Goal: Transaction & Acquisition: Purchase product/service

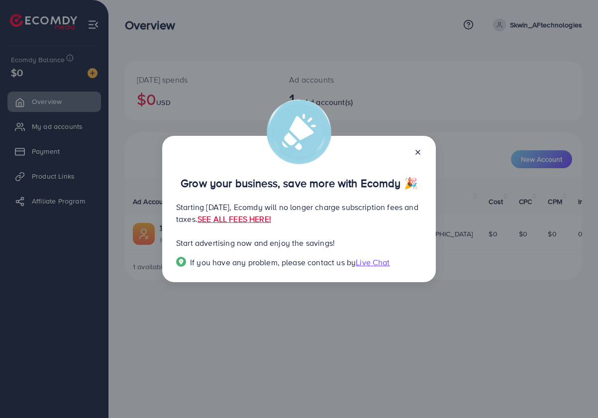
click at [419, 150] on line at bounding box center [418, 152] width 4 height 4
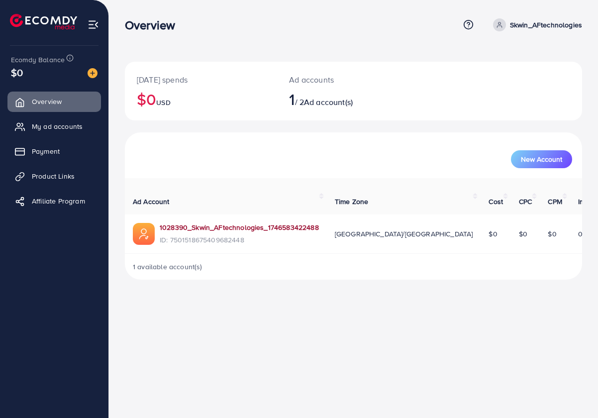
click at [239, 229] on link "1028390_Skwin_AFtechnologies_1746583422488" at bounding box center [239, 227] width 159 height 10
click at [63, 128] on span "My ad accounts" at bounding box center [59, 126] width 51 height 10
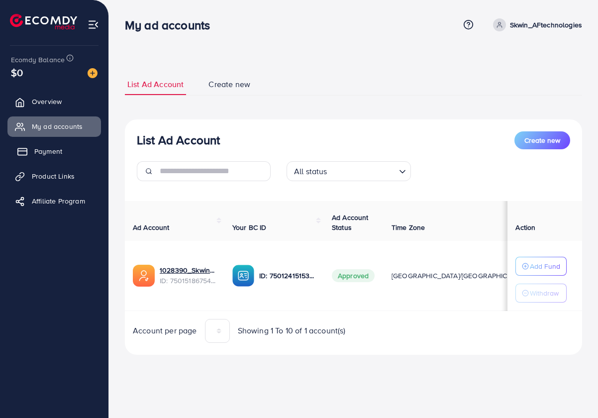
click at [37, 149] on span "Payment" at bounding box center [48, 151] width 28 height 10
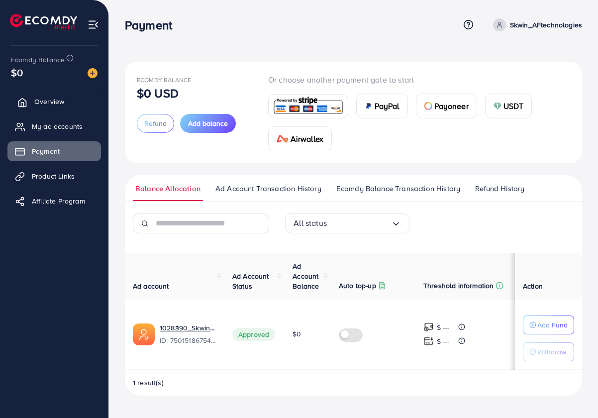
click at [46, 103] on span "Overview" at bounding box center [49, 101] width 30 height 10
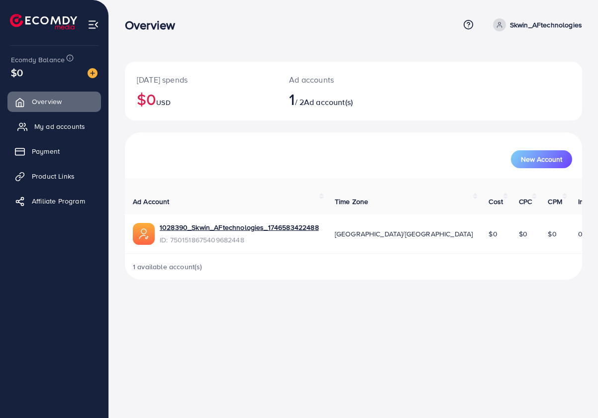
click at [49, 129] on span "My ad accounts" at bounding box center [59, 126] width 51 height 10
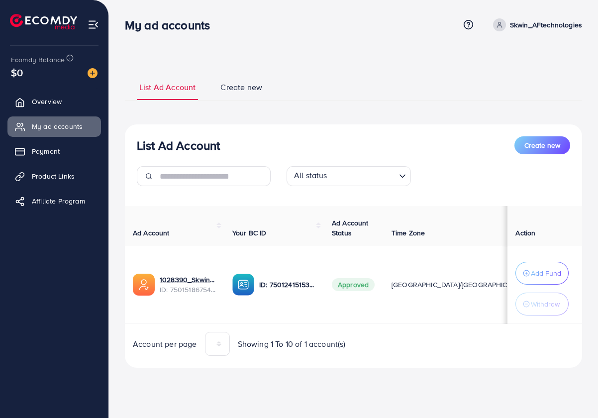
drag, startPoint x: 446, startPoint y: 326, endPoint x: 551, endPoint y: 335, distance: 105.3
click at [551, 335] on div "Ad Account Your BC ID Ad Account Status Time Zone Cost Balance Auto top-up Thre…" at bounding box center [353, 281] width 457 height 150
click at [252, 89] on span "Create new" at bounding box center [241, 87] width 42 height 11
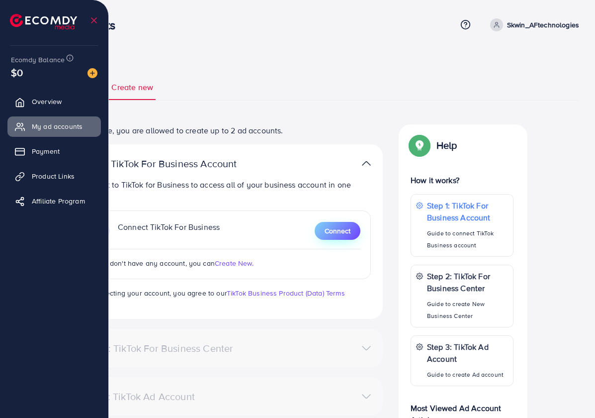
click at [352, 235] on button "Connect" at bounding box center [338, 231] width 46 height 18
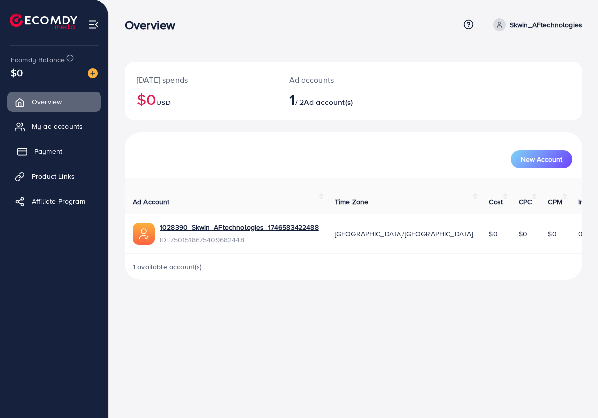
click at [64, 152] on link "Payment" at bounding box center [53, 151] width 93 height 20
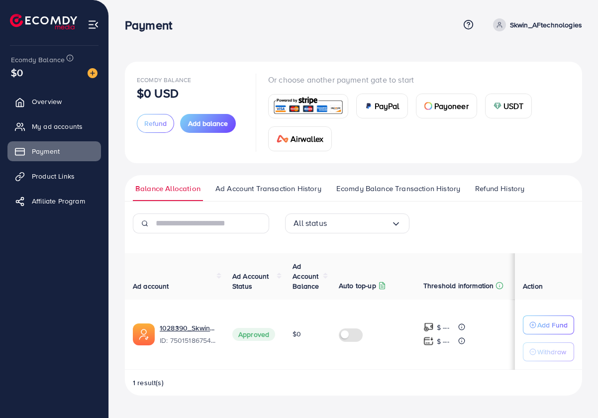
click at [311, 110] on img at bounding box center [308, 105] width 73 height 21
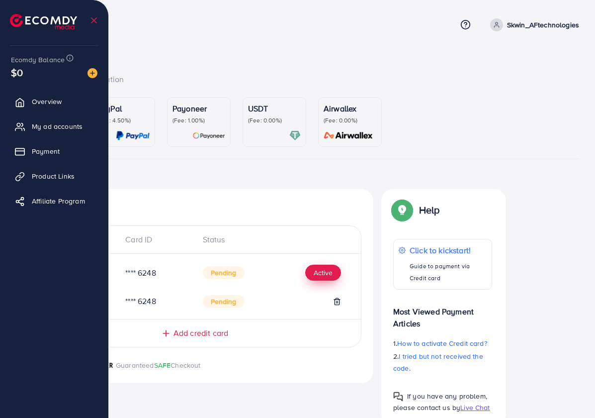
click at [326, 273] on button "Active" at bounding box center [323, 273] width 36 height 16
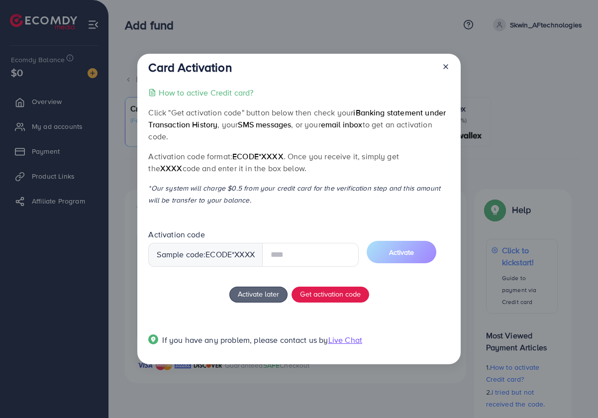
click at [447, 66] on div at bounding box center [442, 69] width 16 height 18
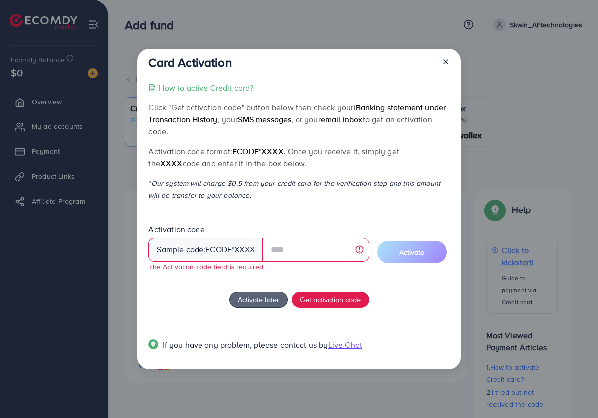
click at [446, 60] on icon at bounding box center [446, 62] width 8 height 8
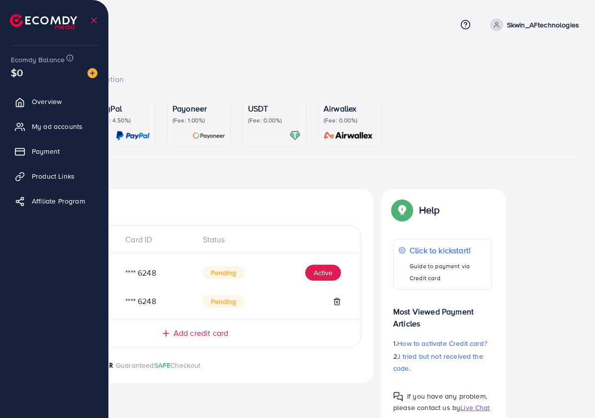
click at [257, 110] on p "USDT" at bounding box center [274, 108] width 53 height 12
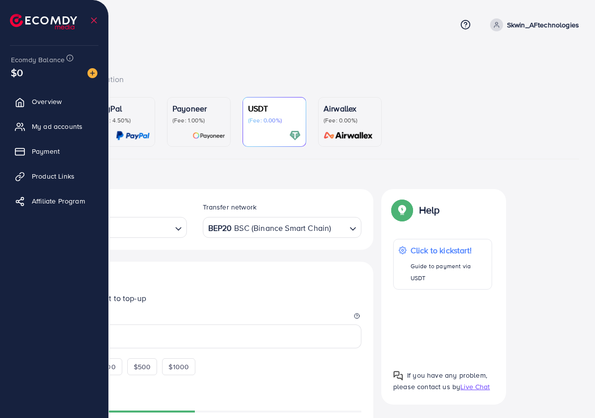
click at [535, 135] on ul "Credit Card (Fee: 4.00%) PayPal (Fee: 4.50%) Payoneer (Fee: 1.00%) USDT (Fee: 0…" at bounding box center [297, 128] width 563 height 62
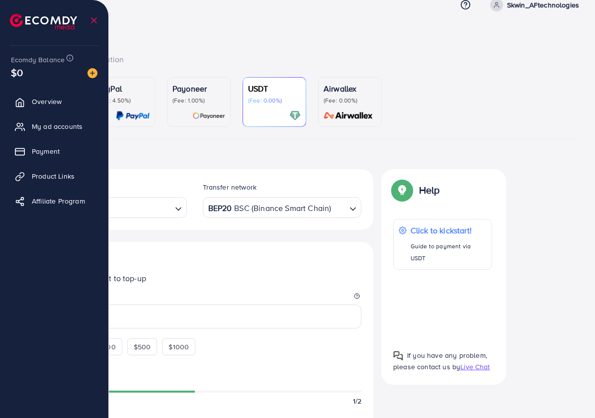
scroll to position [40, 0]
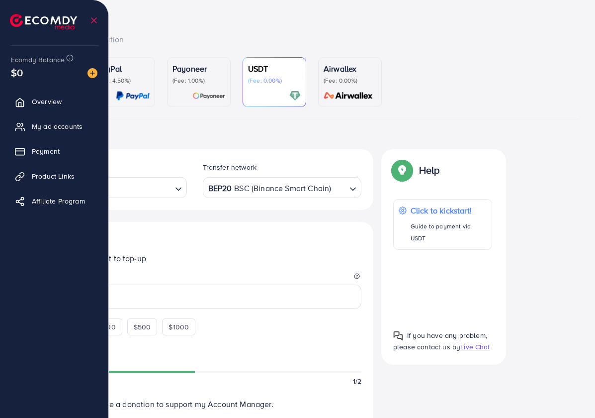
click at [209, 344] on form "Add fund Enter amount you want to top-up Amount $50 $100 $200 $500 $1000 ~ 1 US…" at bounding box center [195, 337] width 334 height 206
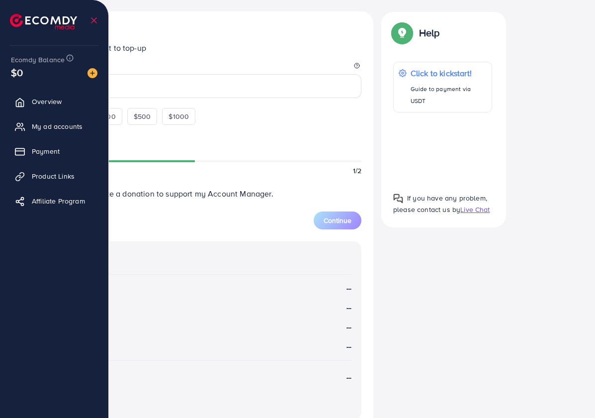
scroll to position [292, 0]
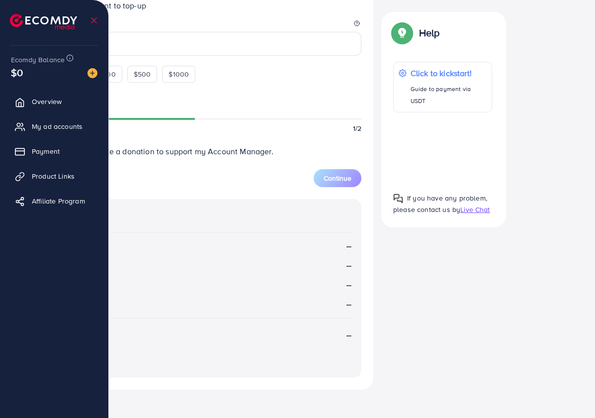
click at [97, 16] on icon at bounding box center [94, 20] width 10 height 10
click at [94, 21] on line at bounding box center [94, 20] width 5 height 5
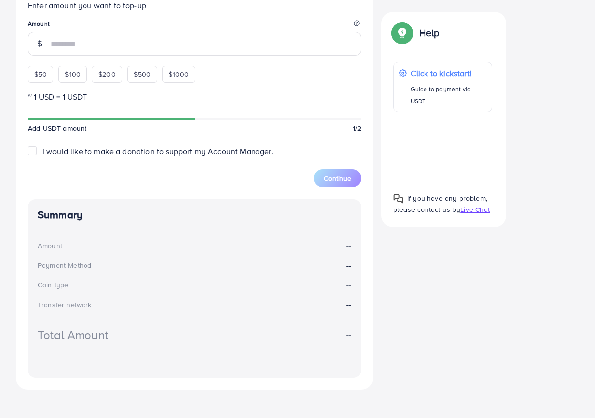
click at [168, 22] on legend "Amount" at bounding box center [195, 25] width 334 height 12
click at [35, 74] on div "Add fund Enter amount you want to top-up Amount $50 $100 $200 $500 $1000" at bounding box center [195, 31] width 334 height 101
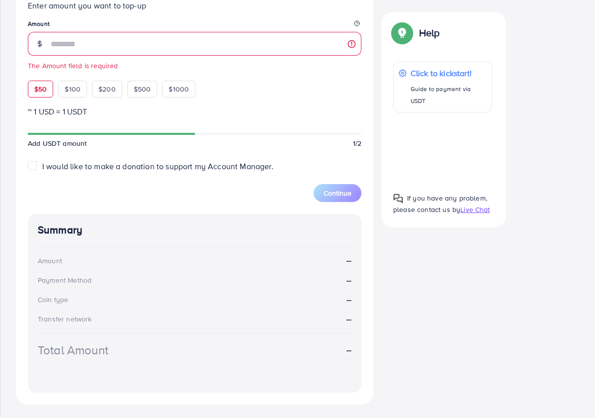
click at [45, 90] on span "$50" at bounding box center [40, 89] width 12 height 10
type input "**"
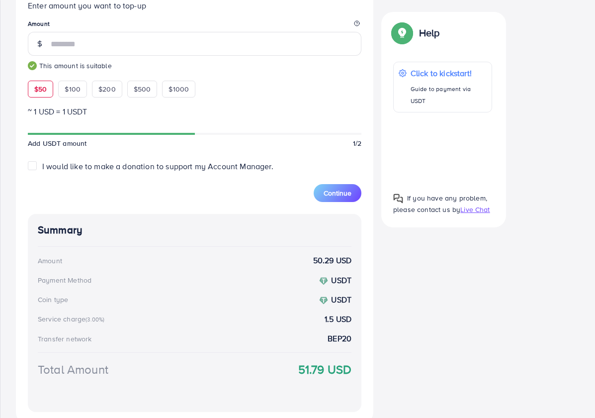
click at [447, 265] on div "Select coin USDT TetherUs Loading... Transfer network BEP20 BSC (Binance Smart …" at bounding box center [297, 160] width 563 height 527
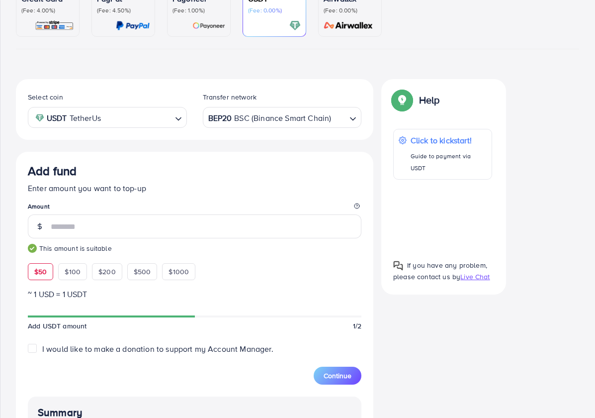
scroll to position [112, 0]
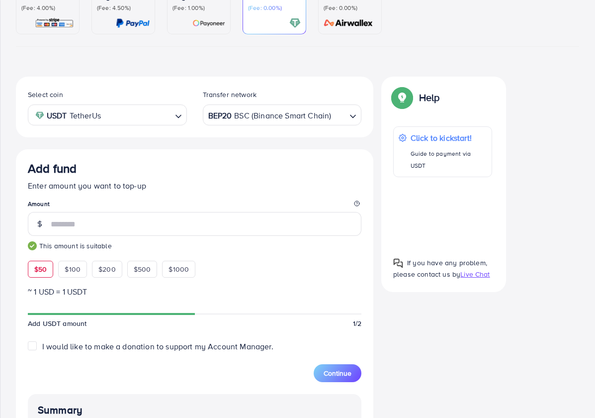
drag, startPoint x: 588, startPoint y: 215, endPoint x: 597, endPoint y: 135, distance: 80.6
click at [595, 135] on html "Add fund Help Center Contact Support Term and policy About Us Skwin_AFtechnolog…" at bounding box center [297, 97] width 595 height 418
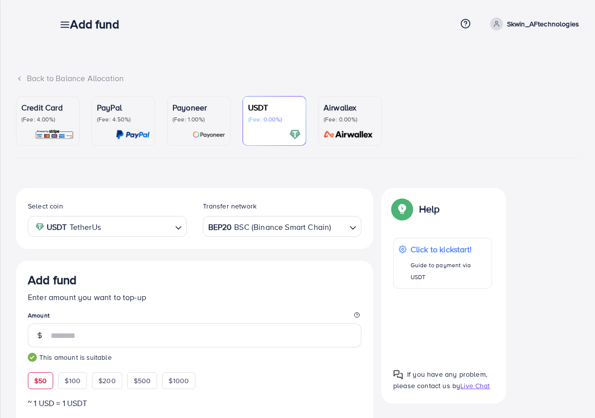
scroll to position [0, 0]
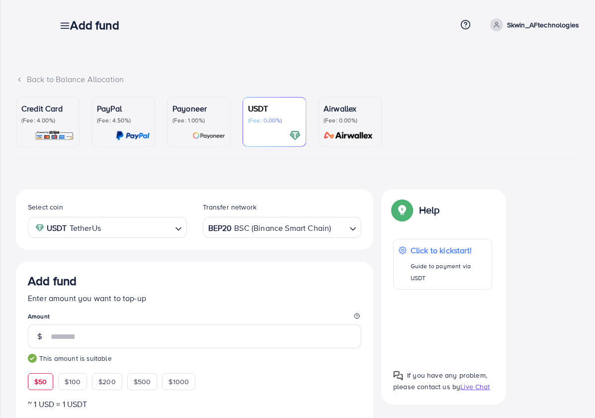
click at [54, 118] on p "(Fee: 4.00%)" at bounding box center [47, 120] width 53 height 8
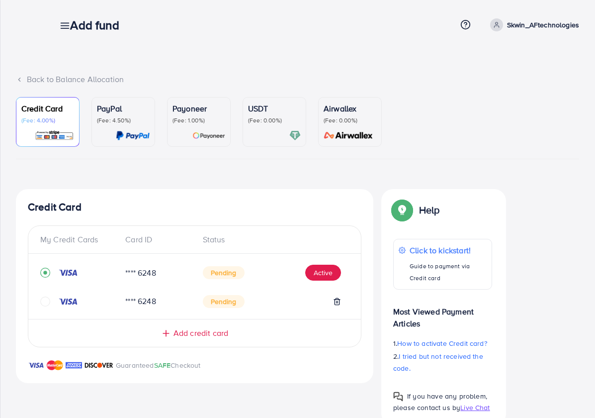
scroll to position [25, 0]
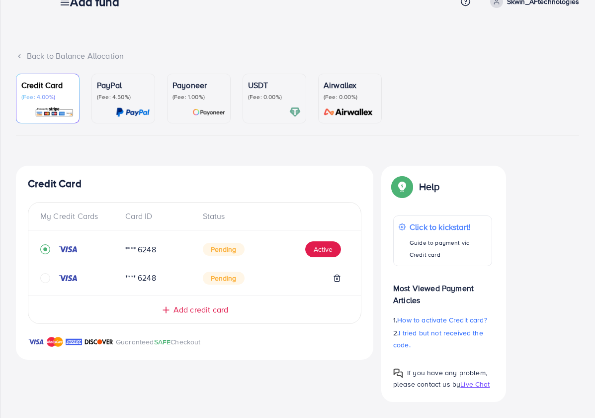
click at [200, 308] on span "Add credit card" at bounding box center [201, 309] width 55 height 11
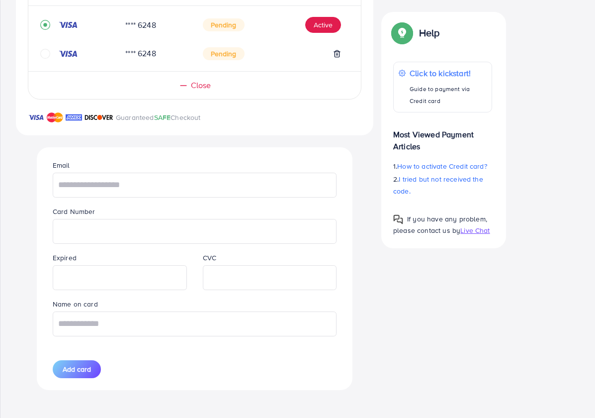
scroll to position [0, 0]
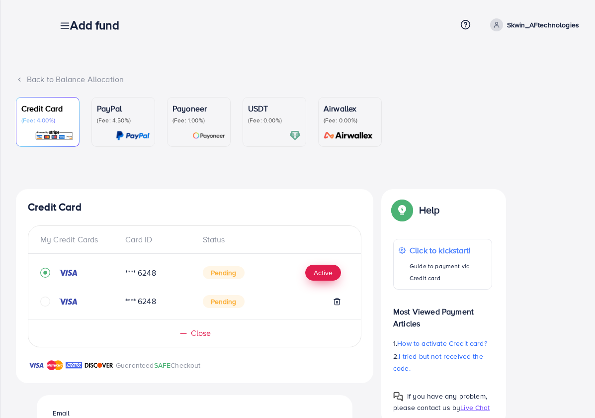
click at [326, 274] on button "Active" at bounding box center [323, 273] width 36 height 16
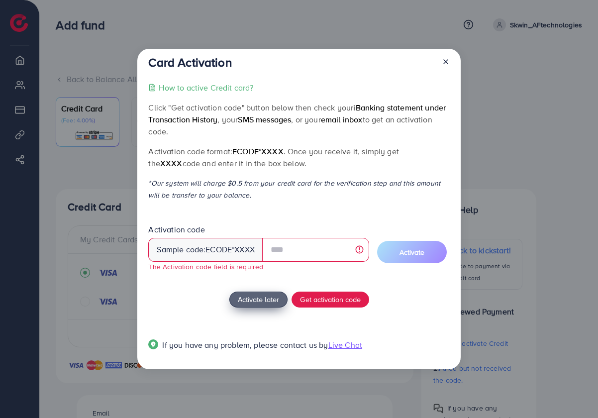
click at [261, 287] on div "How to active Credit card? Click "Get activation code" button below then check …" at bounding box center [298, 222] width 301 height 281
click at [258, 303] on span "Activate later" at bounding box center [258, 299] width 41 height 10
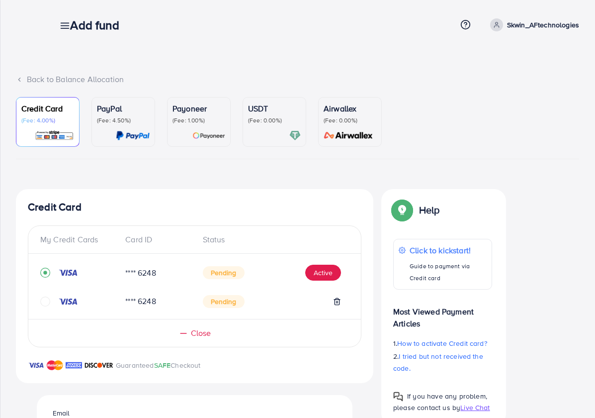
click at [61, 136] on img at bounding box center [54, 135] width 39 height 11
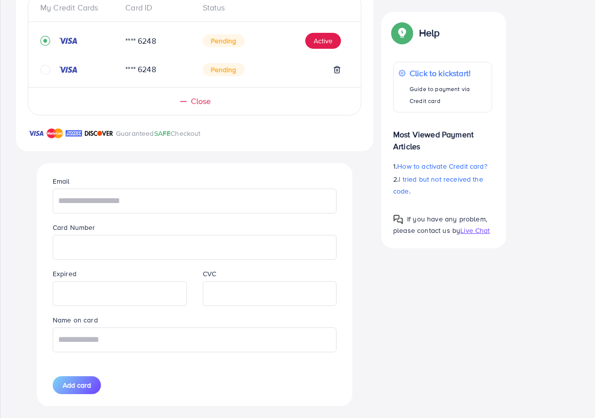
scroll to position [250, 0]
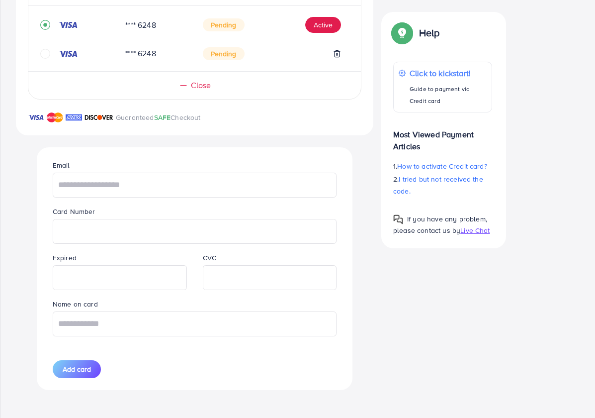
drag, startPoint x: 594, startPoint y: 355, endPoint x: 594, endPoint y: 318, distance: 36.8
click at [594, 318] on div "Back to Balance Allocation Credit Card (Fee: 4.00%) PayPal (Fee: 4.50%) Payonee…" at bounding box center [297, 84] width 595 height 665
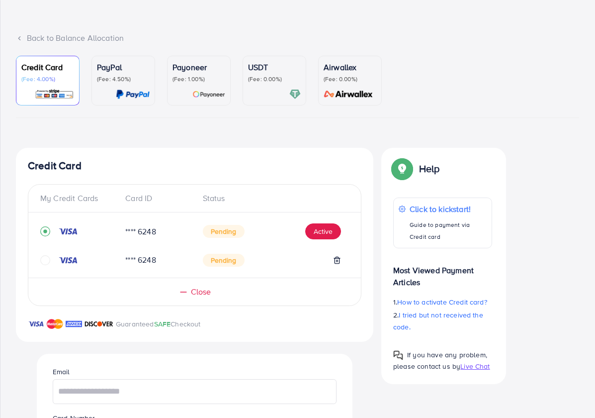
scroll to position [0, 0]
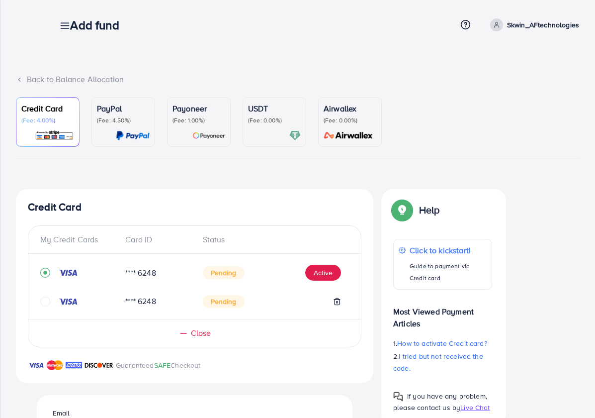
click at [248, 136] on div at bounding box center [274, 135] width 53 height 11
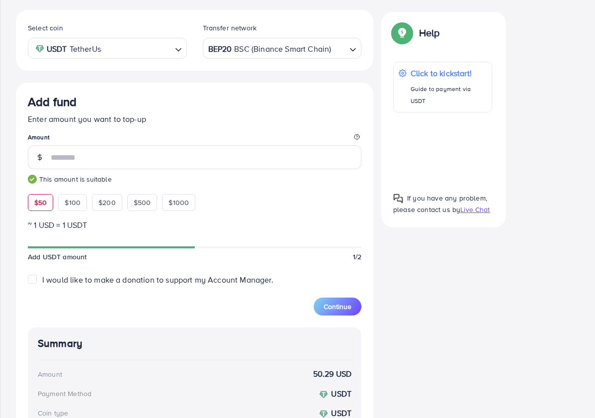
scroll to position [236, 0]
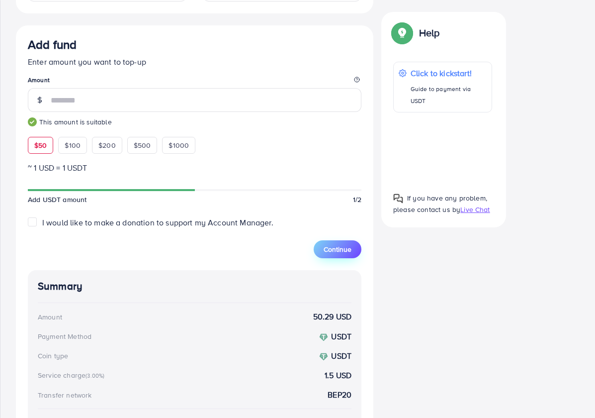
click at [350, 243] on button "Continue" at bounding box center [338, 249] width 48 height 18
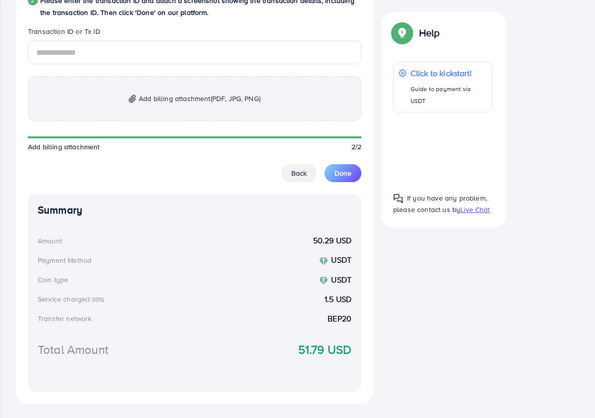
scroll to position [563, 0]
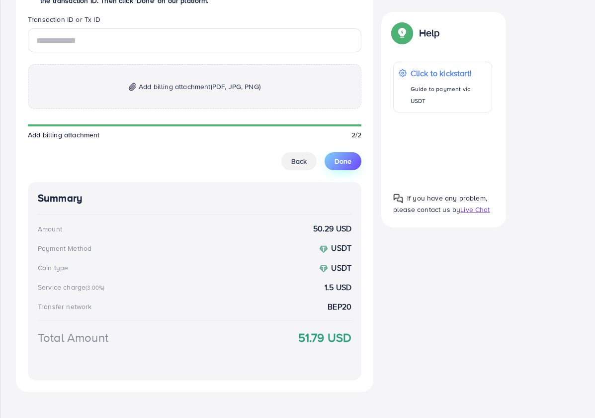
click at [346, 166] on span "Done" at bounding box center [343, 161] width 17 height 10
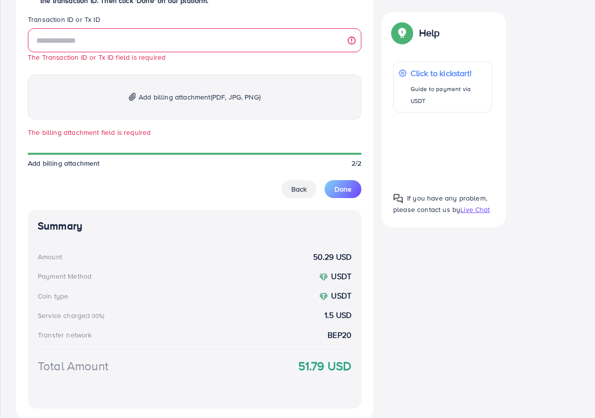
click at [233, 82] on p "Add billing attachment (PDF, JPG, PNG)" at bounding box center [195, 97] width 334 height 45
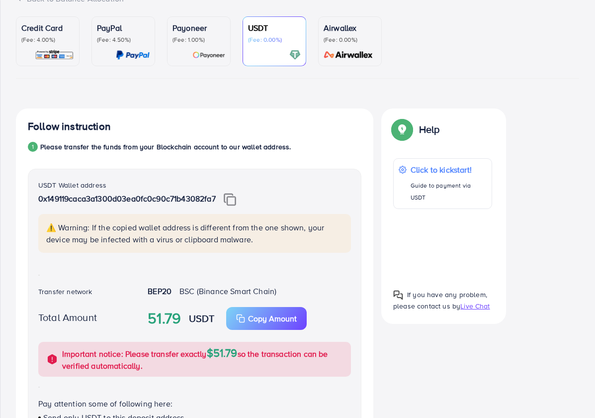
scroll to position [77, 0]
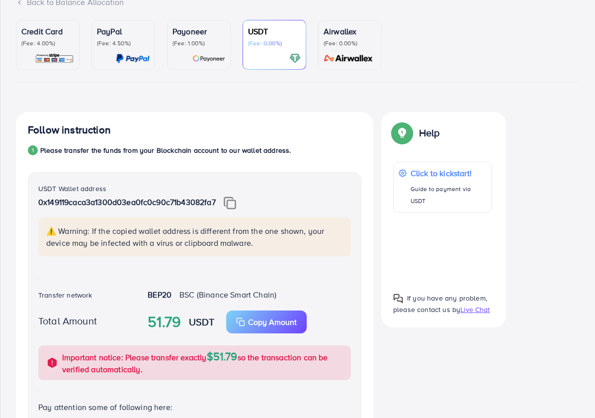
click at [61, 41] on p "(Fee: 4.00%)" at bounding box center [47, 43] width 53 height 8
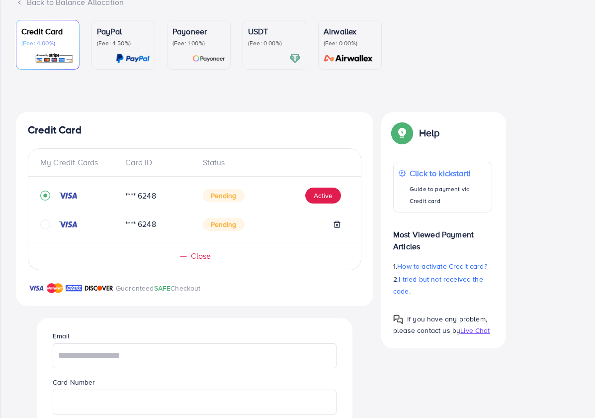
click at [221, 199] on span "Pending" at bounding box center [224, 195] width 42 height 13
click at [201, 254] on span "Close" at bounding box center [201, 255] width 20 height 11
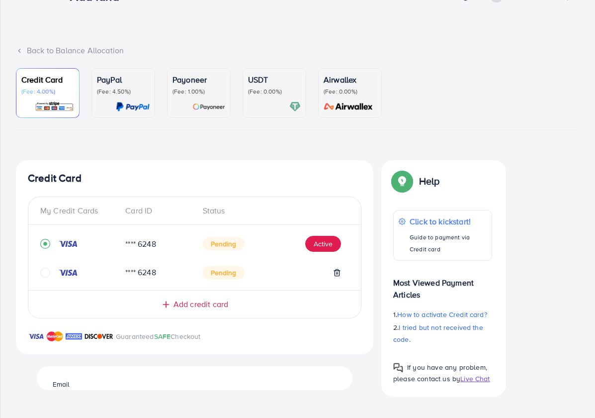
scroll to position [25, 0]
